Goal: Task Accomplishment & Management: Use online tool/utility

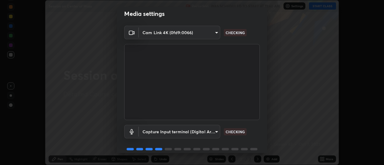
scroll to position [32, 0]
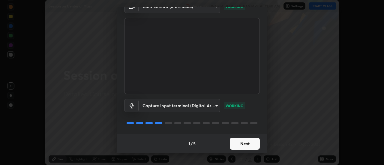
click at [243, 145] on button "Next" at bounding box center [245, 144] width 30 height 12
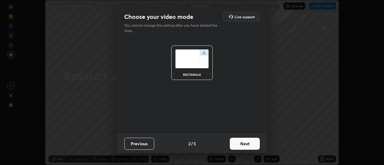
scroll to position [0, 0]
click at [240, 143] on button "Next" at bounding box center [245, 144] width 30 height 12
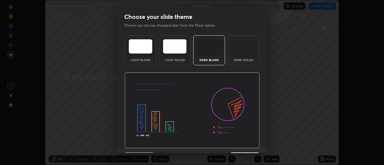
scroll to position [15, 0]
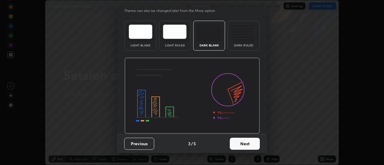
click at [245, 144] on button "Next" at bounding box center [245, 144] width 30 height 12
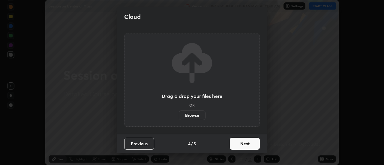
scroll to position [0, 0]
click at [245, 145] on button "Next" at bounding box center [245, 144] width 30 height 12
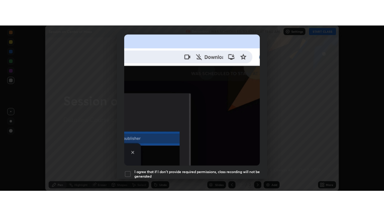
scroll to position [154, 0]
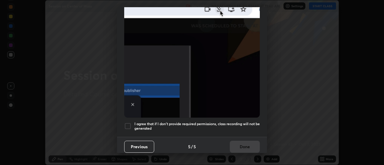
click at [128, 124] on div at bounding box center [127, 126] width 7 height 7
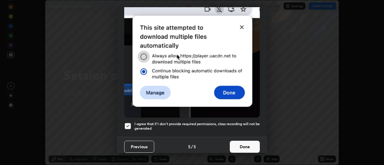
click at [246, 141] on button "Done" at bounding box center [245, 147] width 30 height 12
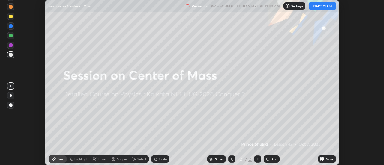
click at [323, 6] on button "START CLASS" at bounding box center [322, 5] width 27 height 7
click at [325, 160] on div "More" at bounding box center [327, 159] width 18 height 7
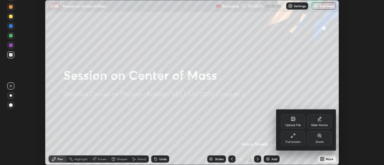
click at [294, 141] on div "Full screen" at bounding box center [293, 142] width 15 height 3
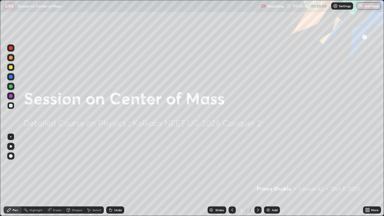
scroll to position [216, 384]
click at [275, 165] on div "Add" at bounding box center [275, 210] width 6 height 3
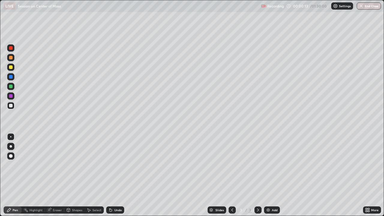
click at [12, 57] on div at bounding box center [11, 58] width 4 height 4
click at [13, 106] on div at bounding box center [10, 105] width 7 height 7
click at [34, 165] on div "Highlight" at bounding box center [35, 210] width 13 height 3
click at [15, 165] on div "Pen" at bounding box center [15, 210] width 5 height 3
click at [11, 98] on div at bounding box center [10, 95] width 7 height 7
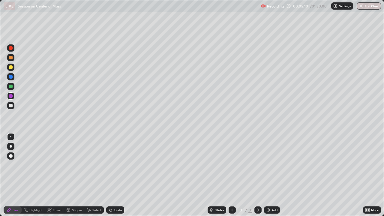
click at [11, 67] on div at bounding box center [11, 67] width 4 height 4
click at [13, 87] on div at bounding box center [10, 86] width 7 height 7
click at [270, 165] on img at bounding box center [268, 210] width 5 height 5
click at [11, 58] on div at bounding box center [11, 58] width 4 height 4
click at [113, 165] on div "Undo" at bounding box center [115, 210] width 18 height 7
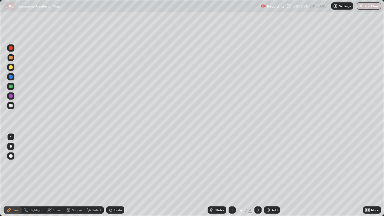
click at [11, 68] on div at bounding box center [11, 67] width 4 height 4
click at [121, 165] on div "Undo" at bounding box center [115, 210] width 18 height 7
click at [121, 165] on div "Undo" at bounding box center [118, 210] width 8 height 3
click at [120, 165] on div "Undo" at bounding box center [118, 210] width 8 height 3
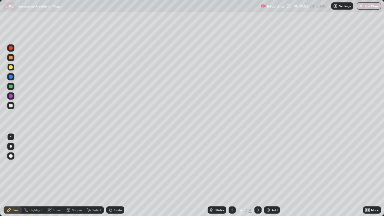
click at [116, 165] on div "Undo" at bounding box center [118, 210] width 8 height 3
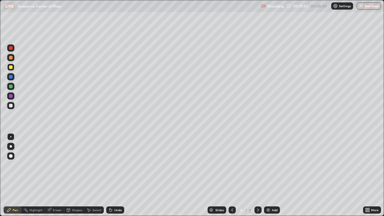
click at [116, 165] on div "Undo" at bounding box center [115, 210] width 18 height 7
click at [116, 165] on div "Undo" at bounding box center [118, 210] width 8 height 3
click at [117, 165] on div "Undo" at bounding box center [118, 210] width 8 height 3
click at [117, 165] on div "Undo" at bounding box center [115, 210] width 18 height 7
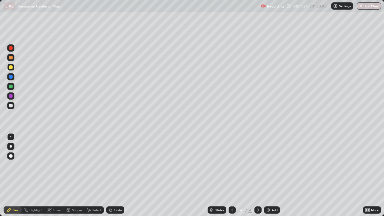
click at [117, 165] on div "Undo" at bounding box center [115, 210] width 18 height 7
click at [116, 165] on div "Undo" at bounding box center [115, 210] width 18 height 7
click at [114, 165] on div "Undo" at bounding box center [118, 210] width 8 height 3
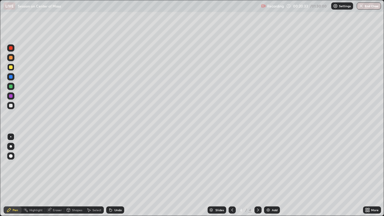
click at [11, 87] on div at bounding box center [11, 87] width 4 height 4
click at [117, 165] on div "Undo" at bounding box center [118, 210] width 8 height 3
click at [115, 165] on div "Undo" at bounding box center [118, 210] width 8 height 3
click at [116, 165] on div "Undo" at bounding box center [118, 210] width 8 height 3
click at [277, 165] on div "Add" at bounding box center [275, 210] width 6 height 3
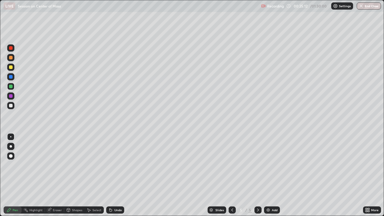
click at [11, 60] on div at bounding box center [10, 57] width 7 height 7
click at [111, 165] on icon at bounding box center [110, 210] width 5 height 5
click at [119, 165] on div "Undo" at bounding box center [118, 210] width 8 height 3
click at [14, 61] on div at bounding box center [10, 58] width 7 height 10
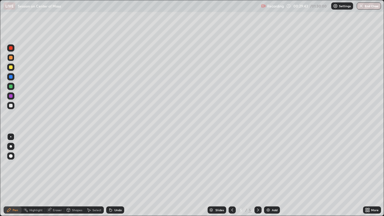
click at [11, 67] on div at bounding box center [11, 67] width 4 height 4
click at [270, 165] on img at bounding box center [268, 210] width 5 height 5
click at [12, 58] on div at bounding box center [11, 58] width 4 height 4
click at [114, 165] on div "Undo" at bounding box center [118, 210] width 8 height 3
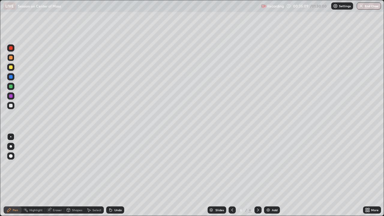
click at [113, 165] on div "Undo" at bounding box center [115, 210] width 18 height 7
click at [114, 165] on div "Undo" at bounding box center [118, 210] width 8 height 3
click at [110, 165] on icon at bounding box center [110, 209] width 1 height 1
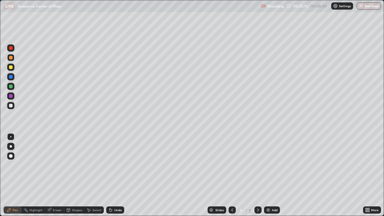
click at [113, 165] on div "Undo" at bounding box center [115, 210] width 18 height 7
click at [112, 165] on div "Undo" at bounding box center [115, 210] width 18 height 7
click at [112, 165] on icon at bounding box center [110, 210] width 5 height 5
click at [111, 165] on icon at bounding box center [110, 210] width 5 height 5
click at [12, 96] on div at bounding box center [11, 96] width 4 height 4
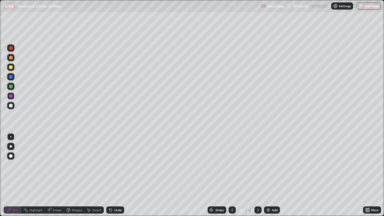
click at [11, 87] on div at bounding box center [11, 87] width 4 height 4
click at [118, 165] on div "Undo" at bounding box center [118, 210] width 8 height 3
click at [120, 165] on div "Undo" at bounding box center [115, 210] width 18 height 7
click at [116, 165] on div "Undo" at bounding box center [115, 210] width 18 height 7
click at [118, 165] on div "Undo" at bounding box center [118, 210] width 8 height 3
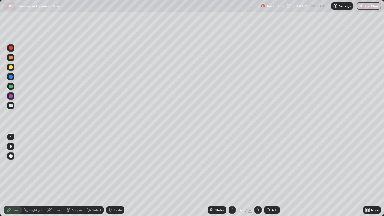
click at [271, 165] on div "Add" at bounding box center [272, 210] width 16 height 7
click at [12, 67] on div at bounding box center [11, 67] width 4 height 4
click at [268, 165] on img at bounding box center [268, 210] width 5 height 5
click at [234, 165] on div at bounding box center [232, 210] width 7 height 7
click at [58, 165] on div "Eraser" at bounding box center [57, 210] width 9 height 3
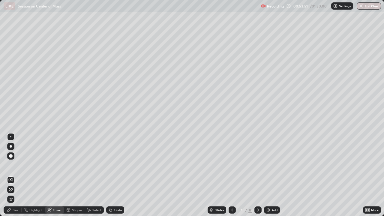
click at [258, 165] on icon at bounding box center [258, 210] width 5 height 5
click at [275, 165] on div "Add" at bounding box center [275, 210] width 6 height 3
click at [14, 165] on div "Pen" at bounding box center [15, 210] width 5 height 3
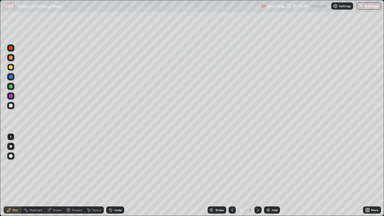
click at [11, 76] on div at bounding box center [11, 77] width 4 height 4
click at [117, 165] on div "Undo" at bounding box center [118, 210] width 8 height 3
click at [275, 165] on div "Add" at bounding box center [275, 210] width 6 height 3
click at [12, 49] on div at bounding box center [11, 48] width 4 height 4
click at [12, 67] on div at bounding box center [11, 67] width 4 height 4
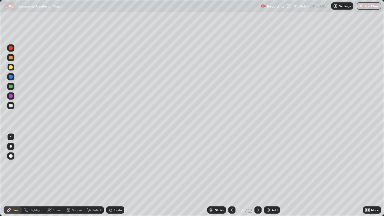
click at [12, 97] on div at bounding box center [11, 96] width 4 height 4
click at [115, 165] on div "Undo" at bounding box center [118, 210] width 8 height 3
click at [13, 86] on div at bounding box center [10, 86] width 7 height 7
click at [14, 59] on div at bounding box center [10, 57] width 7 height 7
click at [273, 165] on div "Add" at bounding box center [272, 210] width 16 height 7
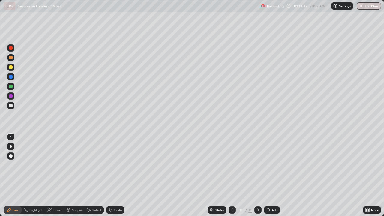
click at [113, 165] on div "Undo" at bounding box center [115, 210] width 18 height 7
click at [112, 165] on icon at bounding box center [110, 210] width 5 height 5
click at [12, 98] on div at bounding box center [10, 95] width 7 height 7
click at [12, 88] on div at bounding box center [10, 86] width 7 height 7
click at [276, 165] on div "Add" at bounding box center [272, 210] width 16 height 7
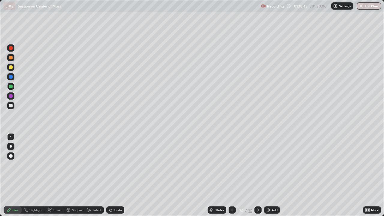
click at [11, 57] on div at bounding box center [11, 58] width 4 height 4
click at [114, 165] on div "Undo" at bounding box center [118, 210] width 8 height 3
click at [231, 165] on icon at bounding box center [232, 210] width 5 height 5
click at [231, 165] on div at bounding box center [232, 210] width 7 height 12
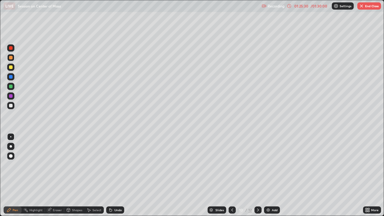
click at [231, 165] on icon at bounding box center [232, 210] width 5 height 5
click at [256, 165] on icon at bounding box center [258, 210] width 5 height 5
click at [258, 165] on icon at bounding box center [258, 210] width 5 height 5
click at [257, 165] on icon at bounding box center [258, 210] width 5 height 5
click at [365, 8] on button "End Class" at bounding box center [369, 5] width 24 height 7
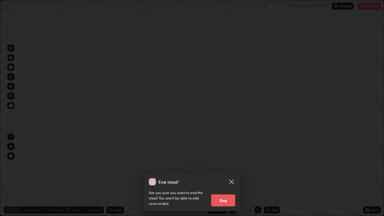
click at [227, 165] on button "End" at bounding box center [223, 200] width 24 height 12
